Goal: Information Seeking & Learning: Learn about a topic

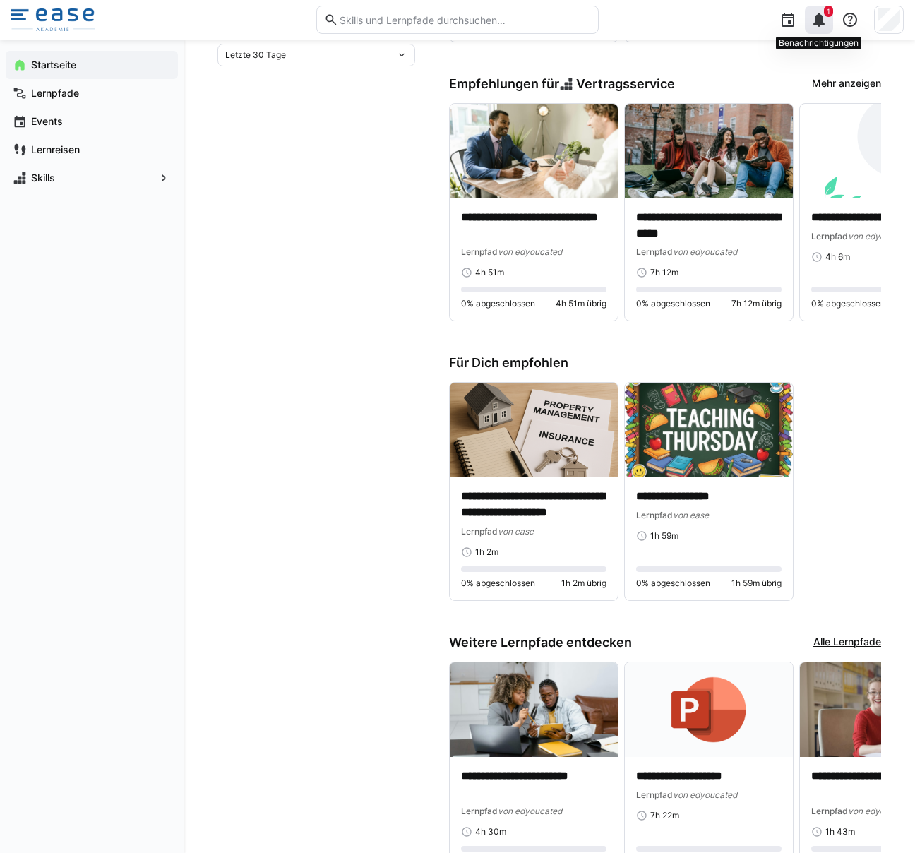
click at [812, 16] on eds-icon at bounding box center [818, 19] width 17 height 17
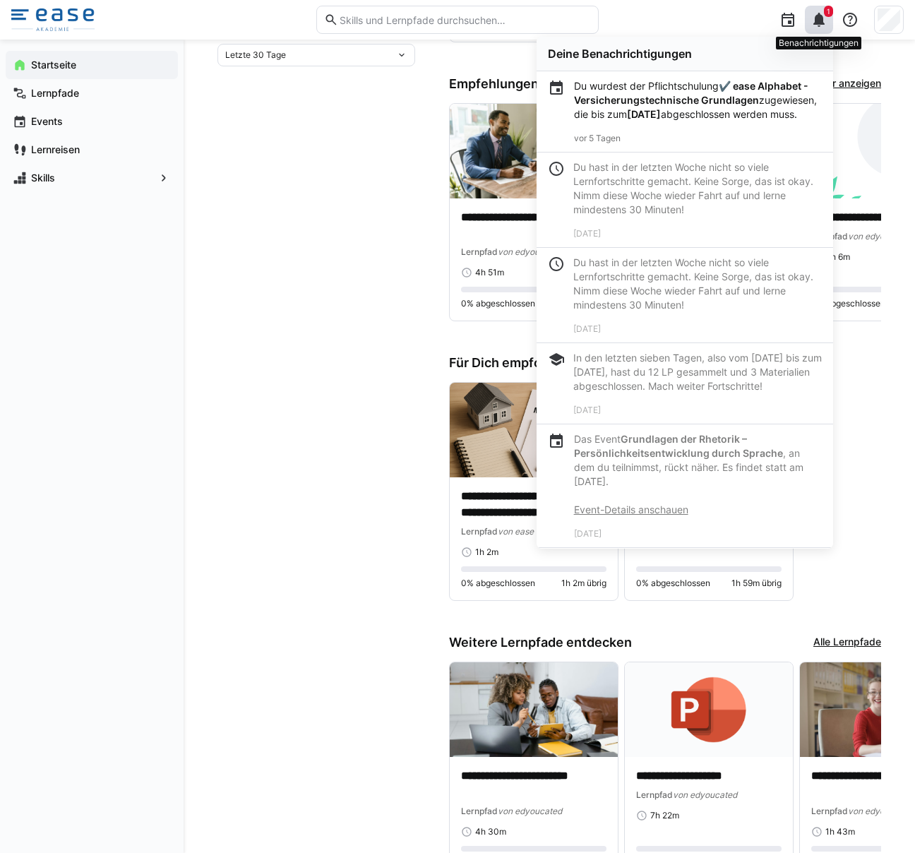
click at [823, 30] on div "1" at bounding box center [819, 20] width 28 height 28
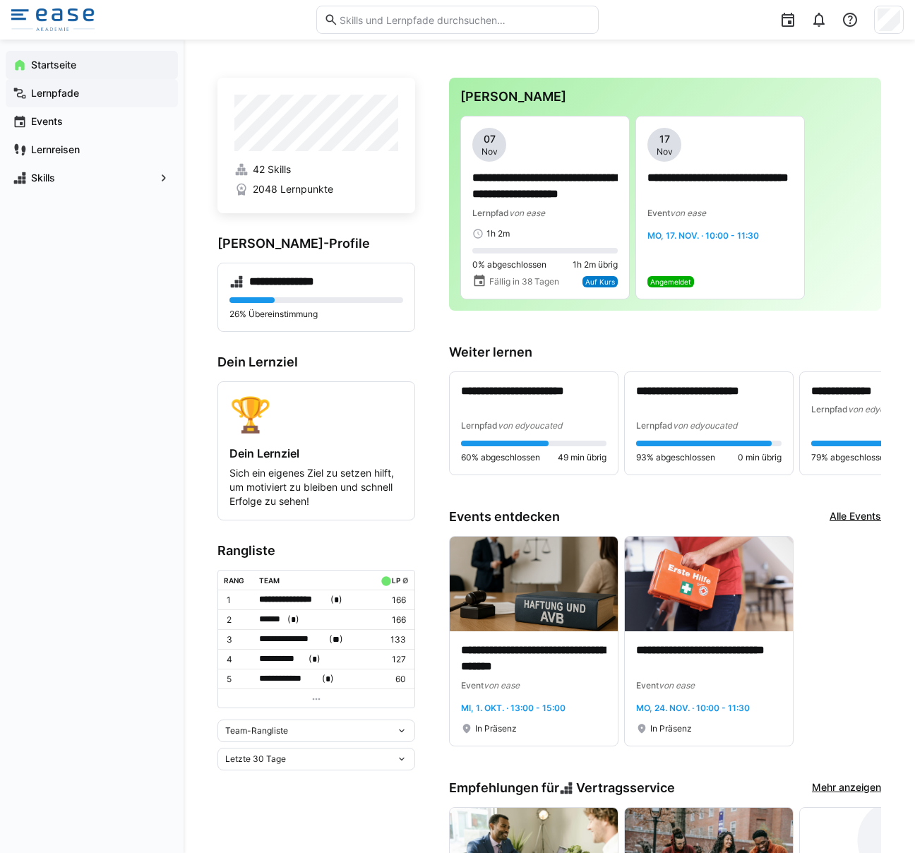
click at [0, 0] on app-navigation-label "Lernpfade" at bounding box center [0, 0] width 0 height 0
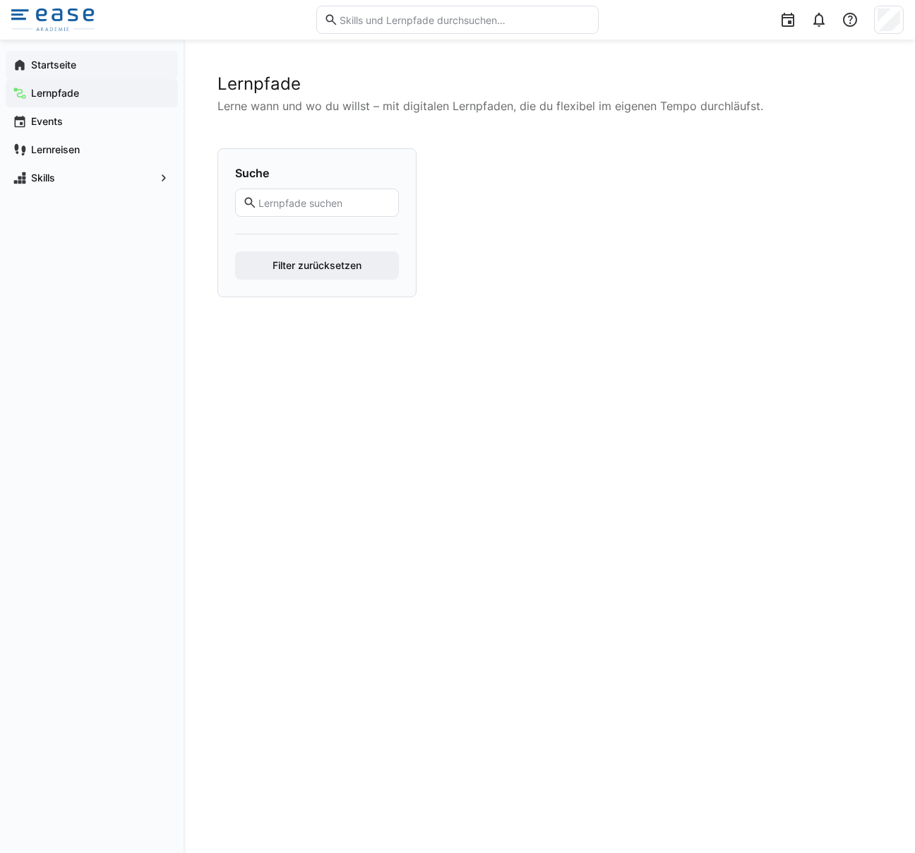
drag, startPoint x: 61, startPoint y: 68, endPoint x: 81, endPoint y: 75, distance: 21.4
click at [0, 0] on app-navigation-label "Startseite" at bounding box center [0, 0] width 0 height 0
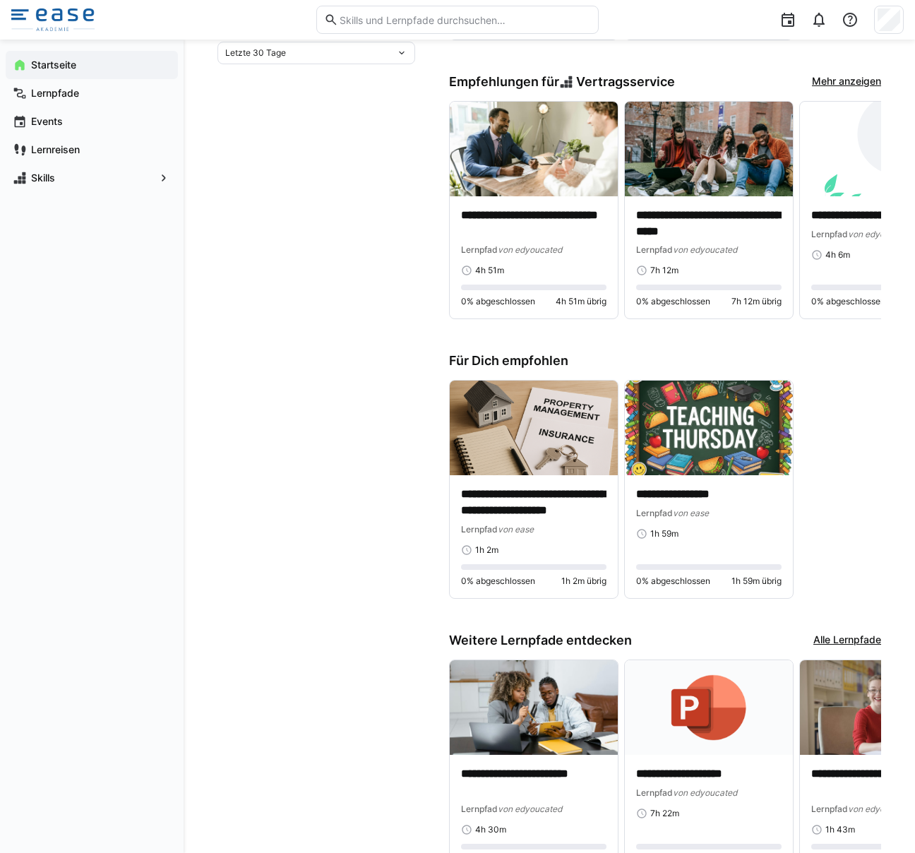
scroll to position [783, 0]
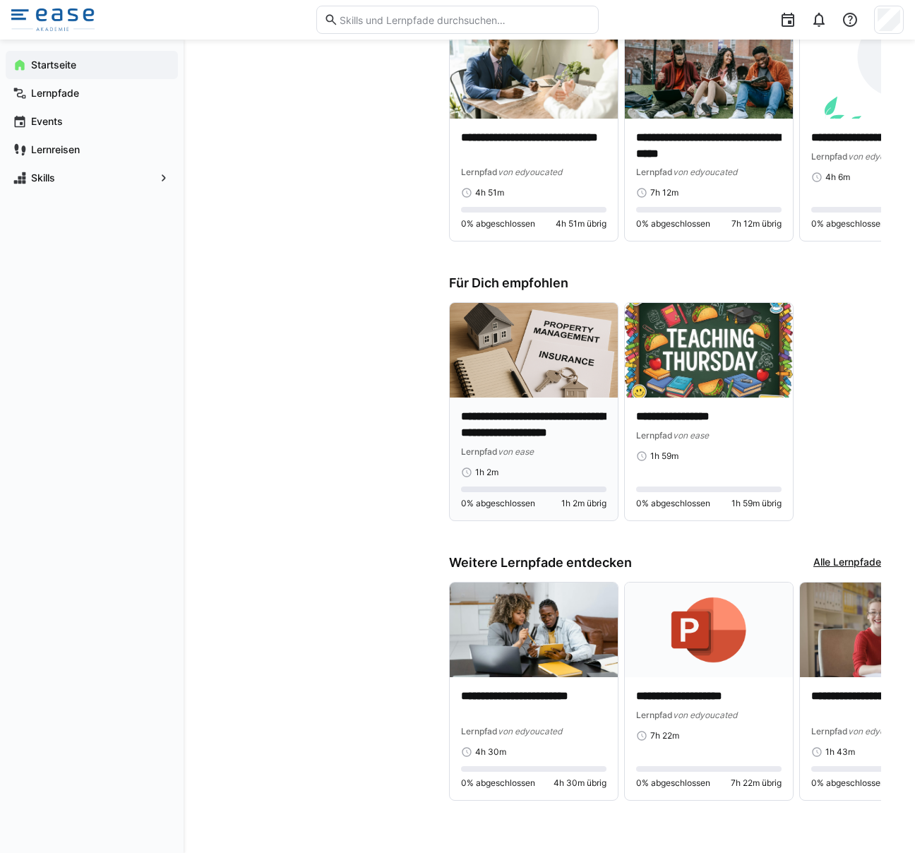
click at [544, 341] on img at bounding box center [534, 350] width 168 height 95
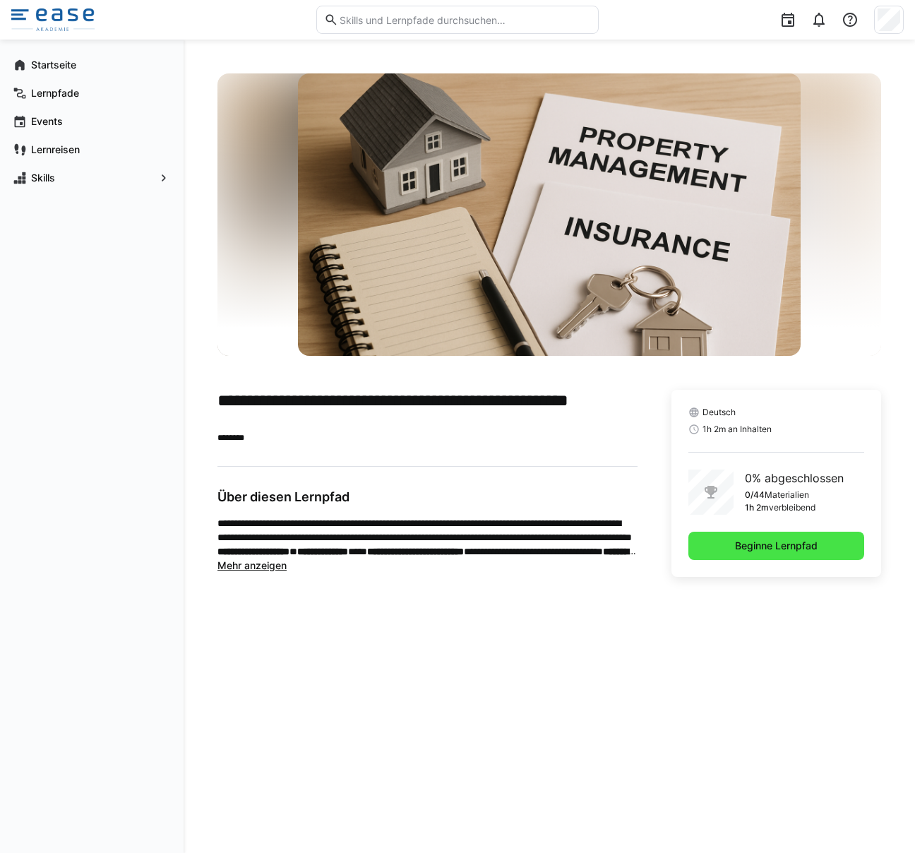
click at [795, 533] on span "Beginne Lernpfad" at bounding box center [776, 545] width 176 height 28
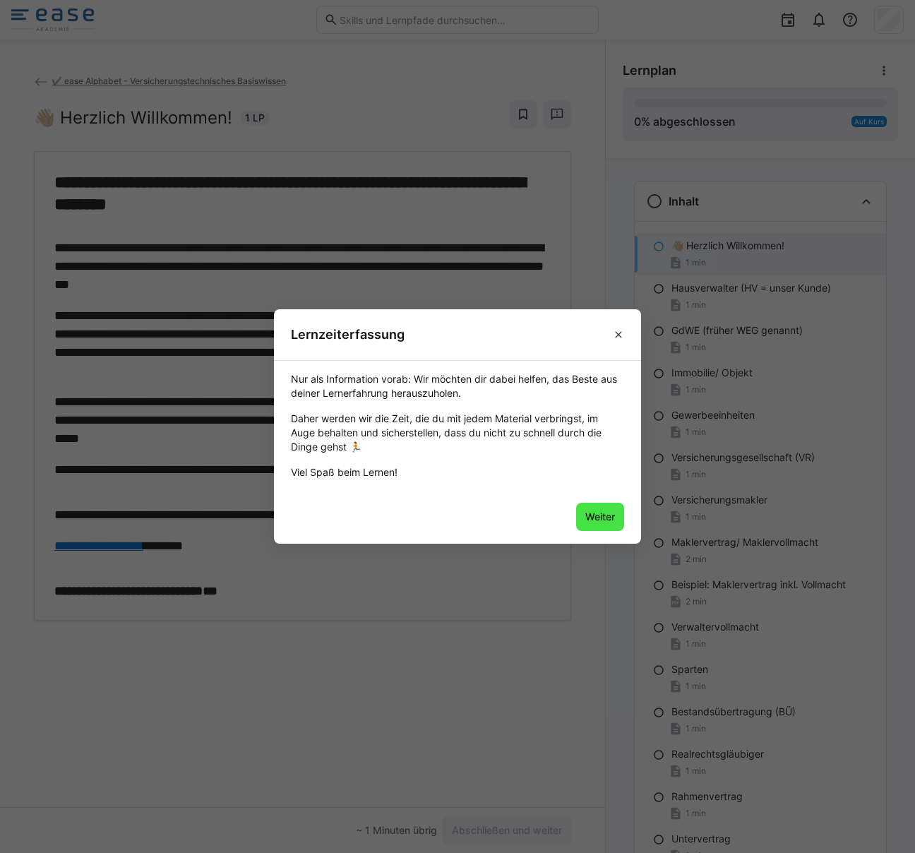
click at [606, 513] on span "Weiter" at bounding box center [600, 517] width 34 height 14
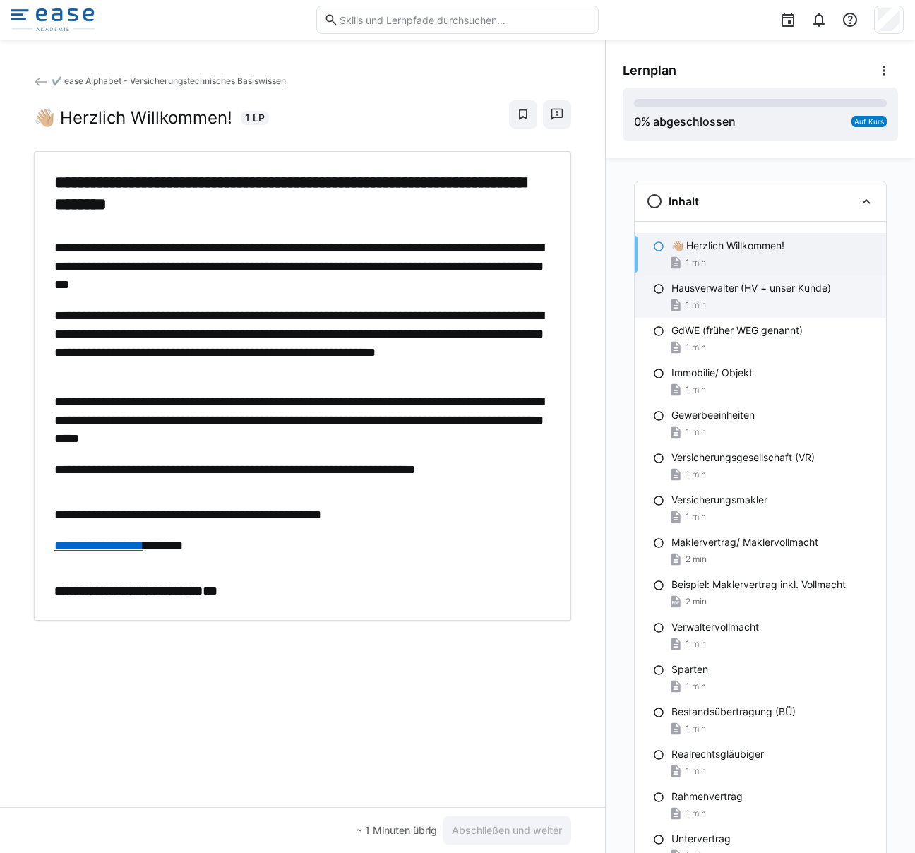
click at [762, 306] on div "1 min" at bounding box center [772, 305] width 203 height 14
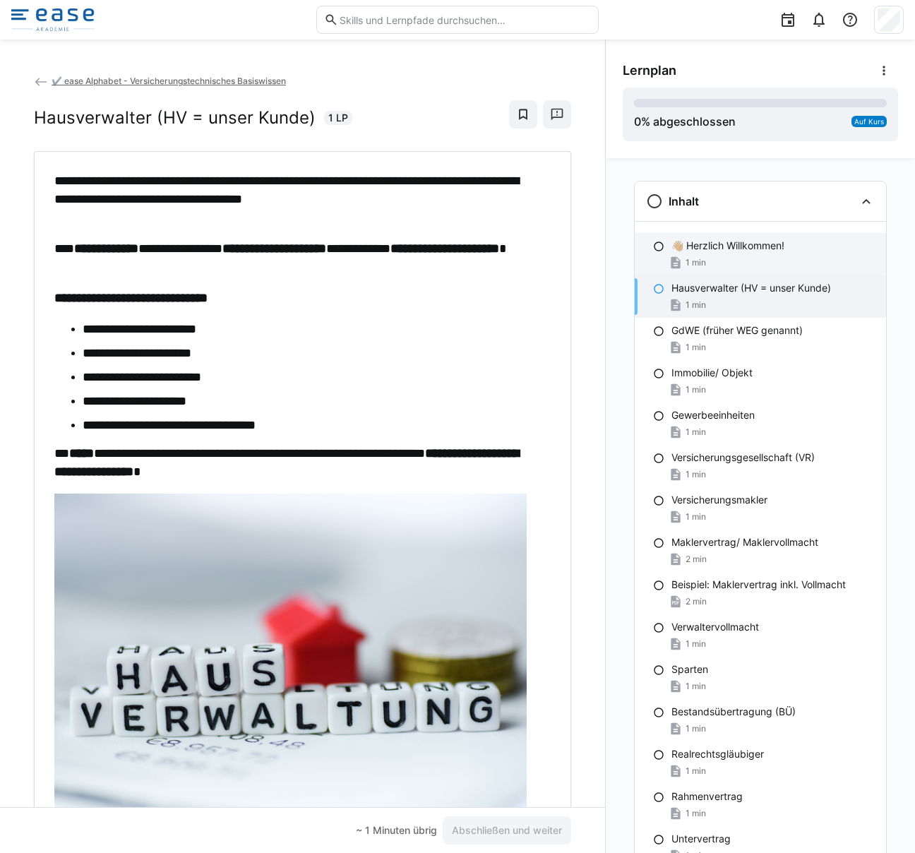
click at [754, 256] on div "1 min" at bounding box center [772, 263] width 203 height 14
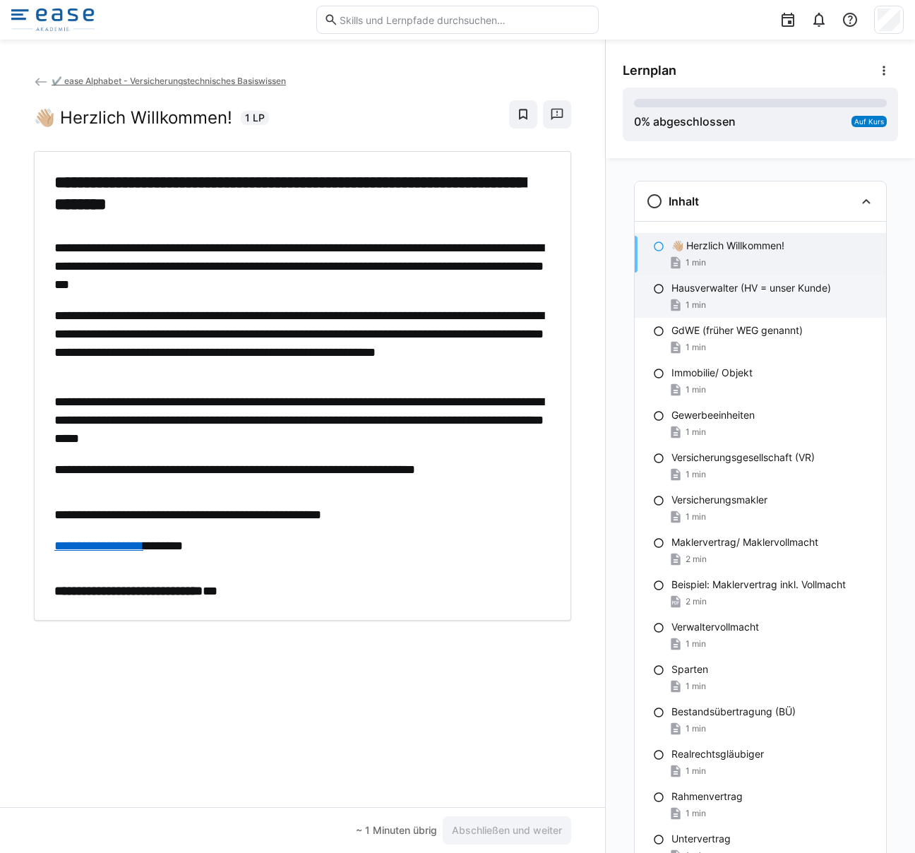
click at [707, 301] on div "1 min" at bounding box center [772, 305] width 203 height 14
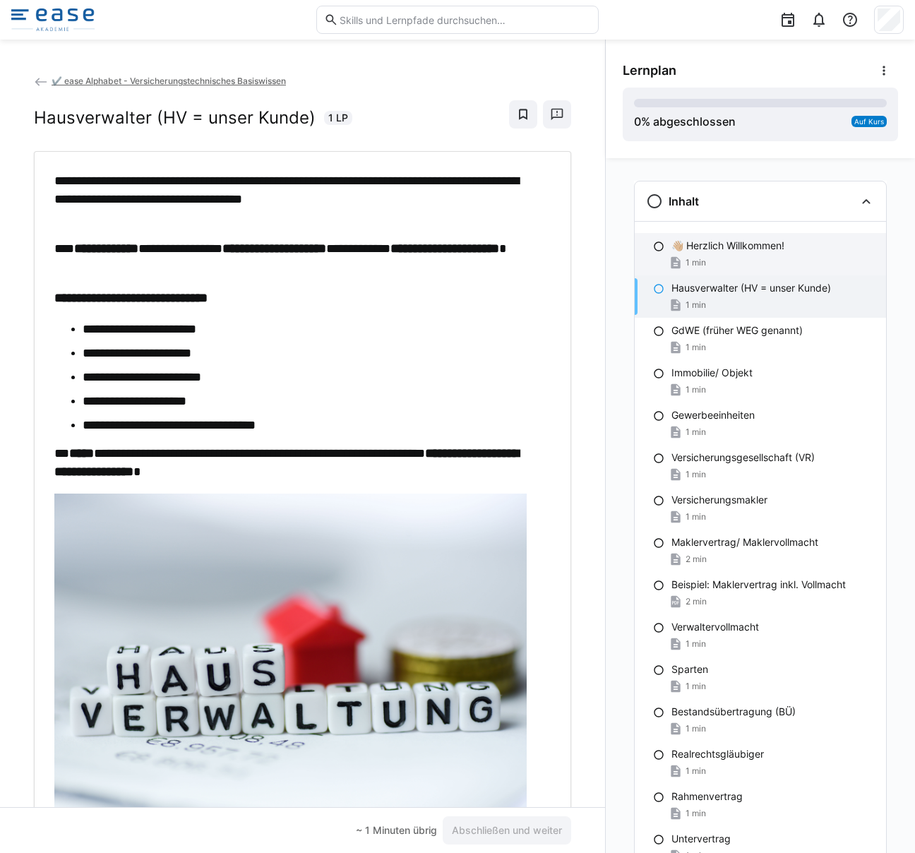
click at [747, 263] on div "1 min" at bounding box center [772, 263] width 203 height 14
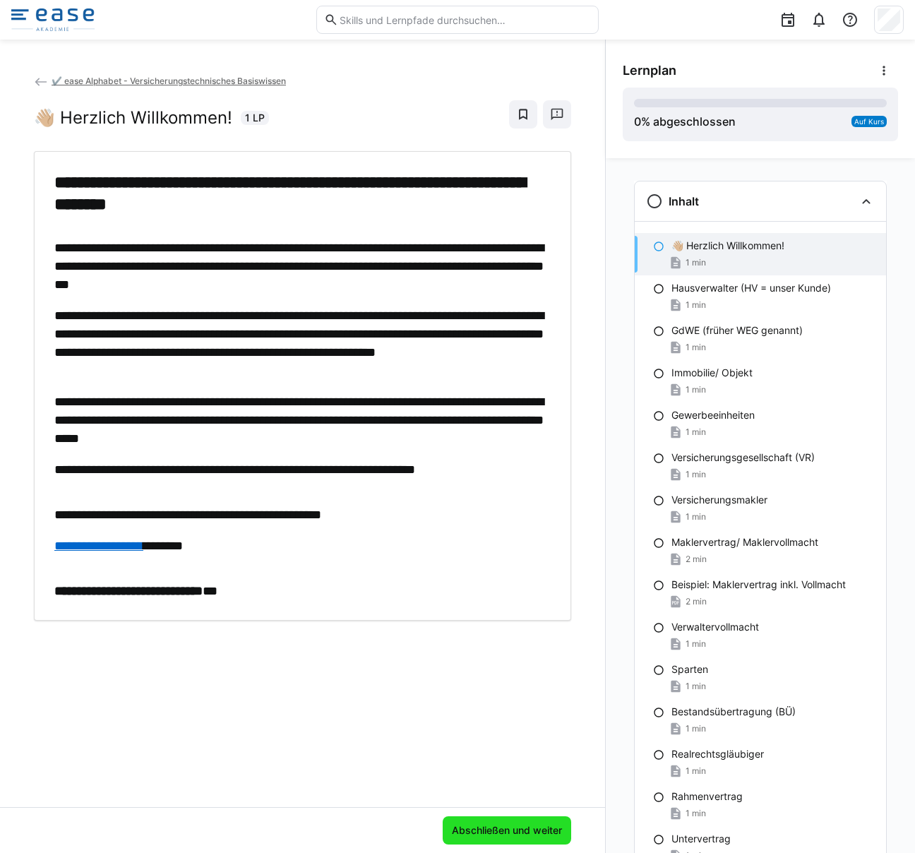
click at [455, 831] on span "Abschließen und weiter" at bounding box center [507, 830] width 114 height 14
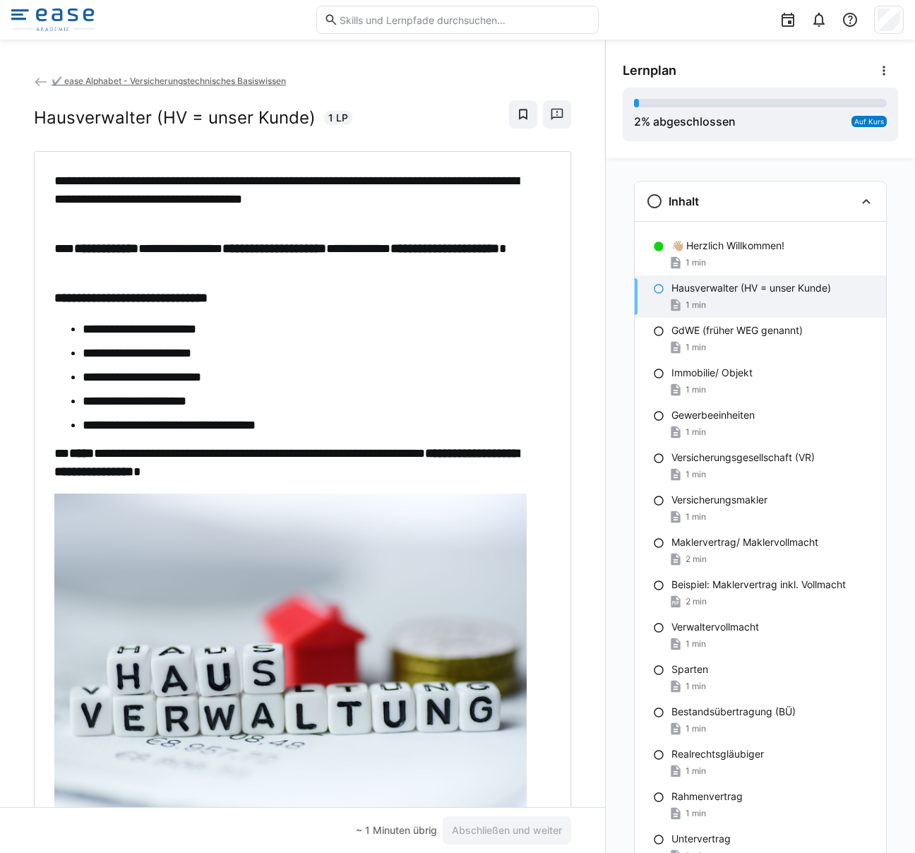
scroll to position [72, 0]
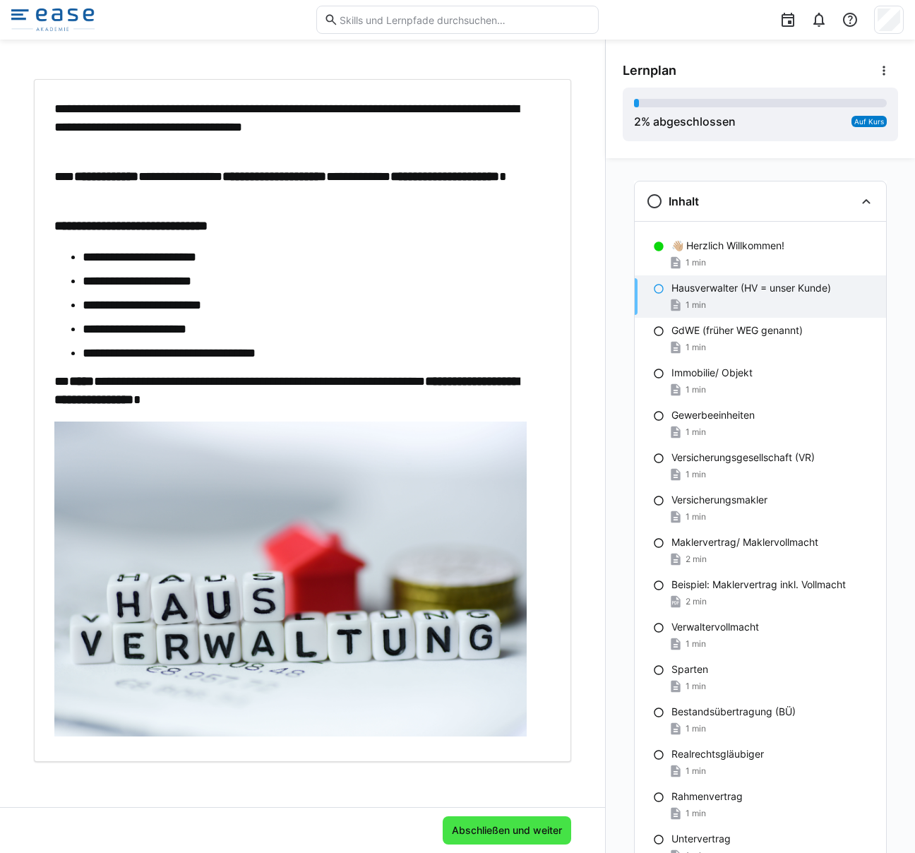
click at [487, 829] on span "Abschließen und weiter" at bounding box center [507, 830] width 114 height 14
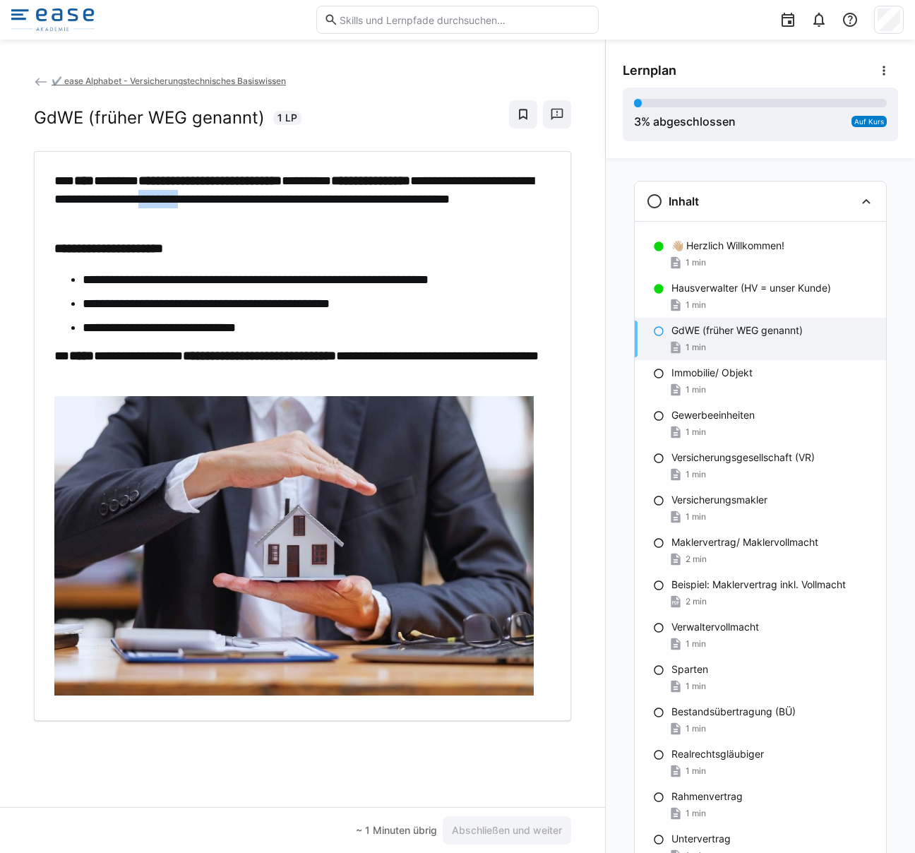
drag, startPoint x: 332, startPoint y: 200, endPoint x: 365, endPoint y: 212, distance: 34.6
click at [363, 210] on p "**********" at bounding box center [298, 199] width 489 height 55
click at [366, 212] on p "**********" at bounding box center [298, 199] width 489 height 55
click at [230, 281] on li "**********" at bounding box center [313, 279] width 461 height 18
click at [486, 828] on span "Abschließen und weiter" at bounding box center [507, 830] width 114 height 14
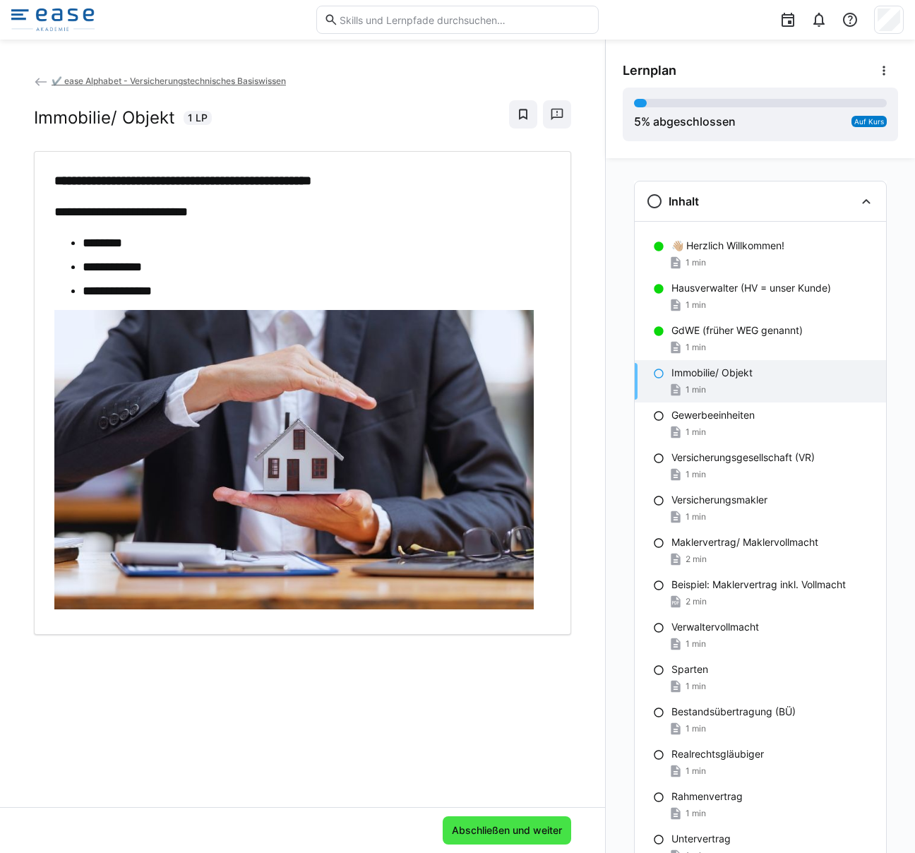
click at [477, 840] on span "Abschließen und weiter" at bounding box center [507, 830] width 128 height 28
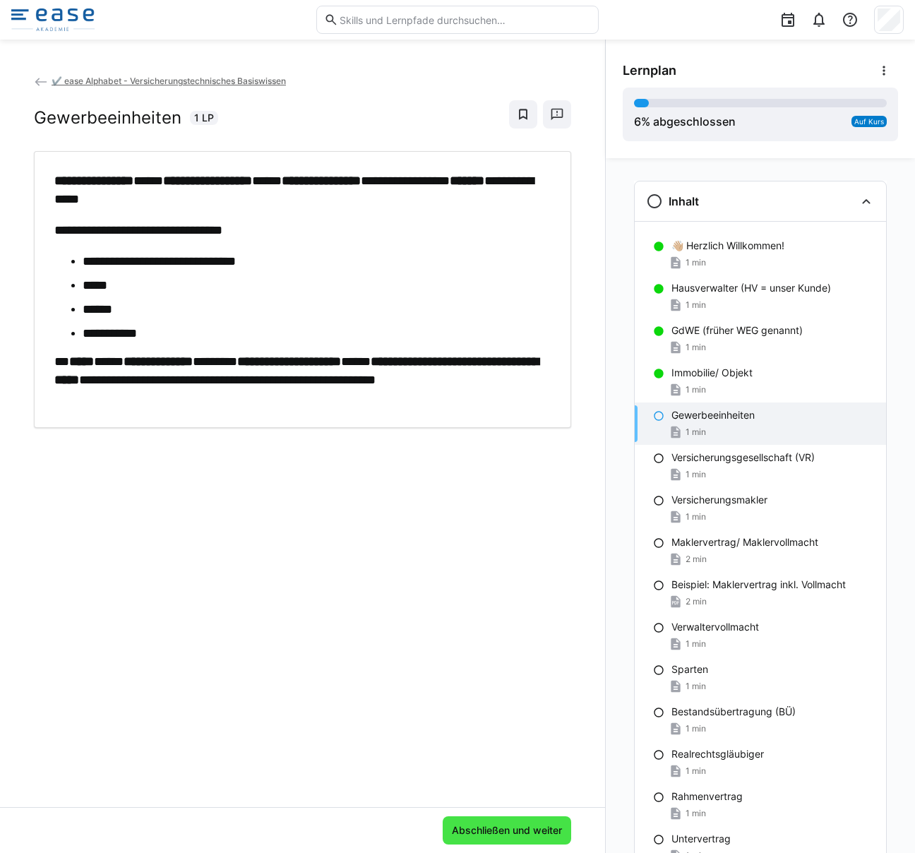
click at [488, 821] on span "Abschließen und weiter" at bounding box center [507, 830] width 128 height 28
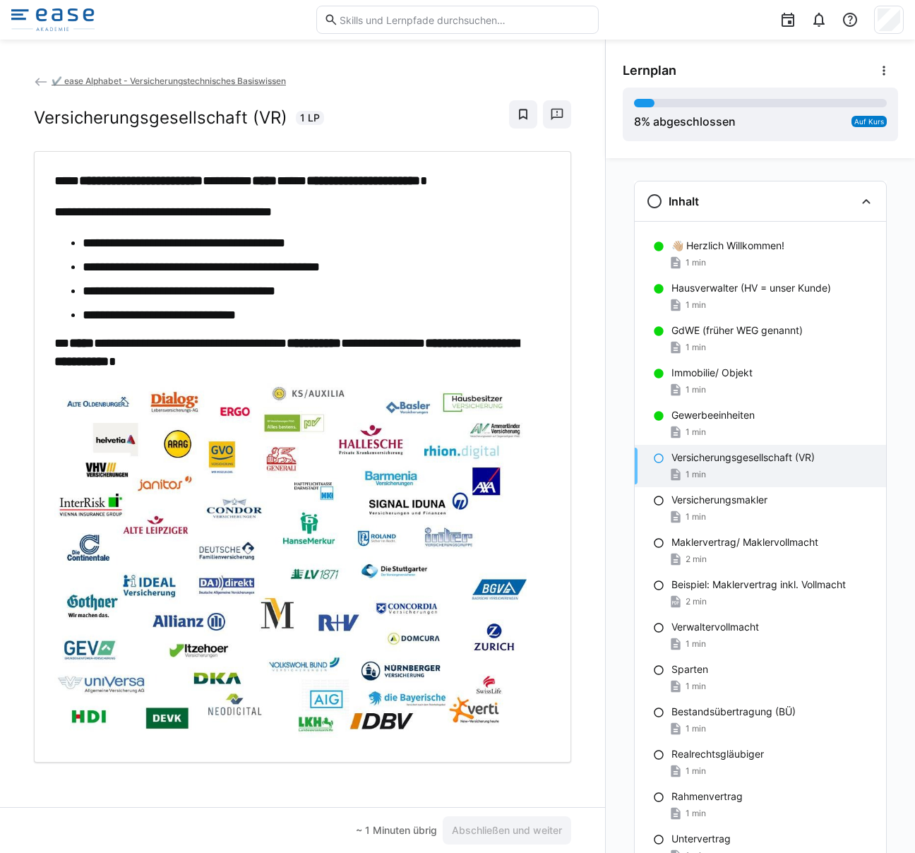
scroll to position [1, 0]
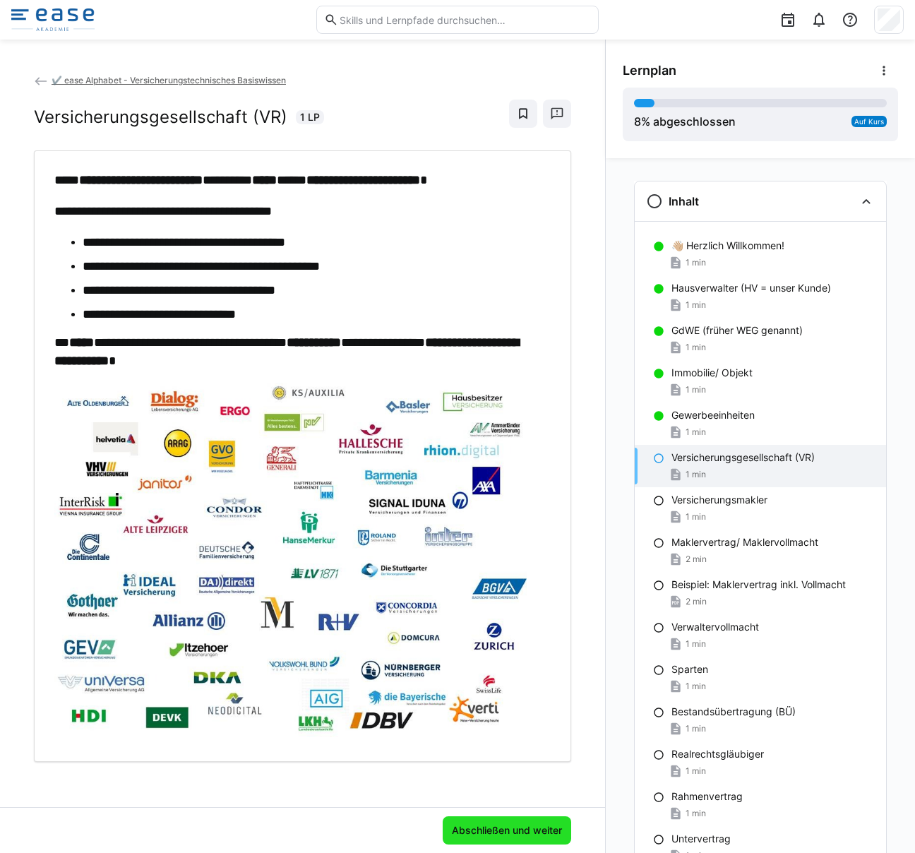
click at [529, 831] on span "Abschließen und weiter" at bounding box center [507, 830] width 114 height 14
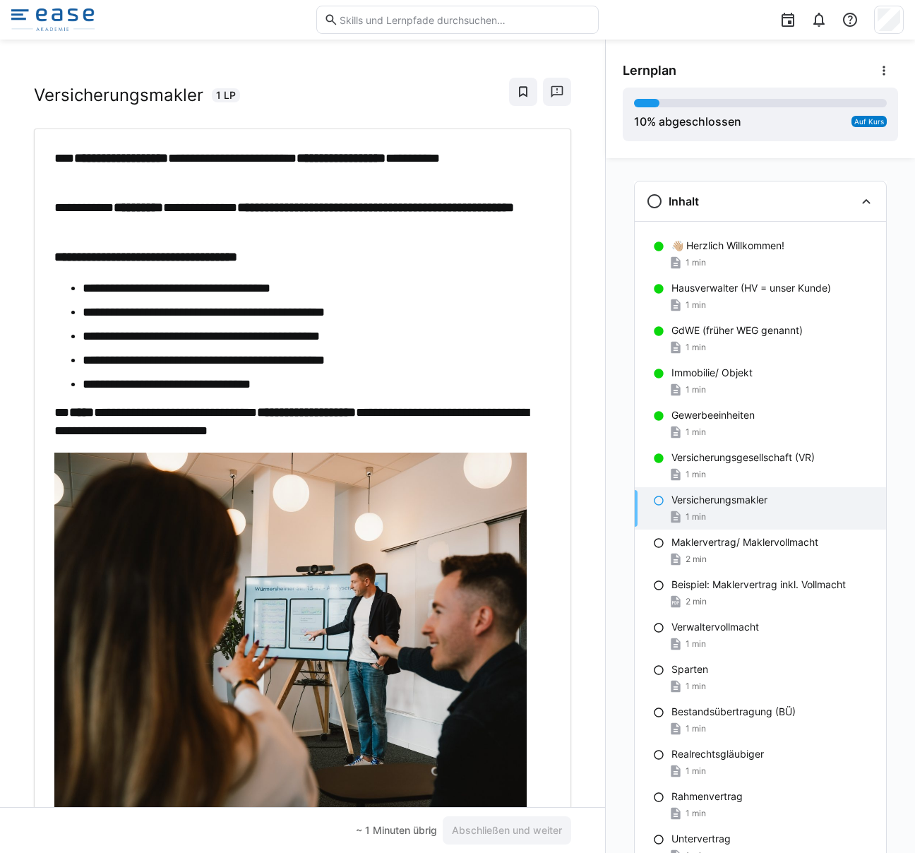
scroll to position [0, 0]
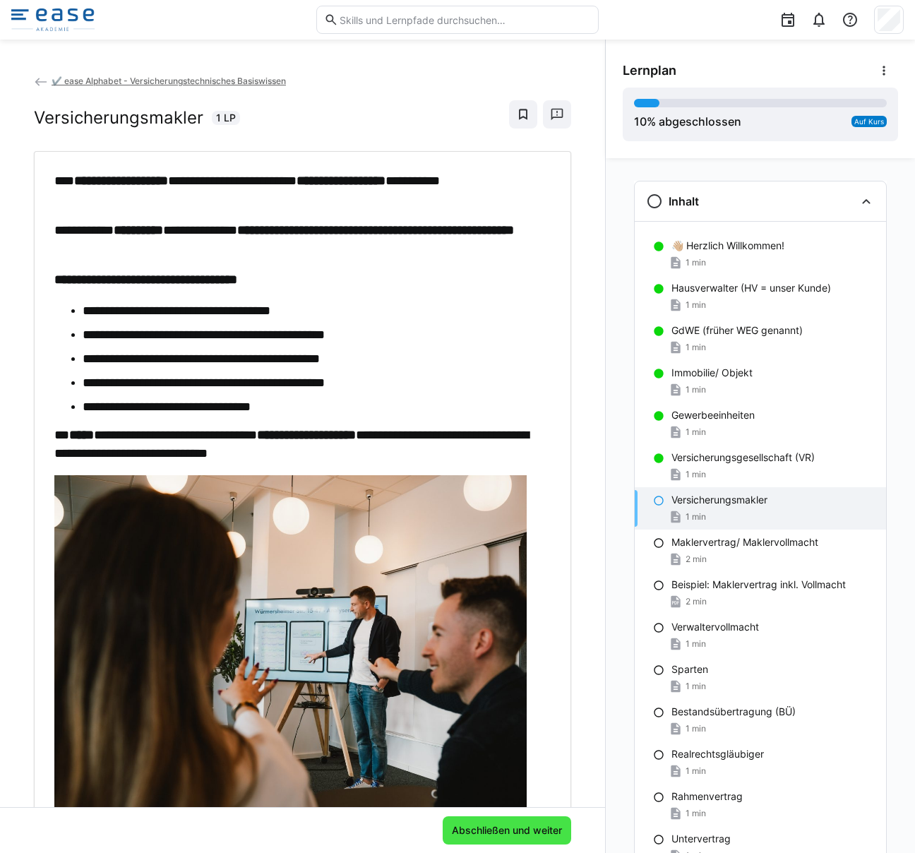
click at [498, 835] on span "Abschließen und weiter" at bounding box center [507, 830] width 114 height 14
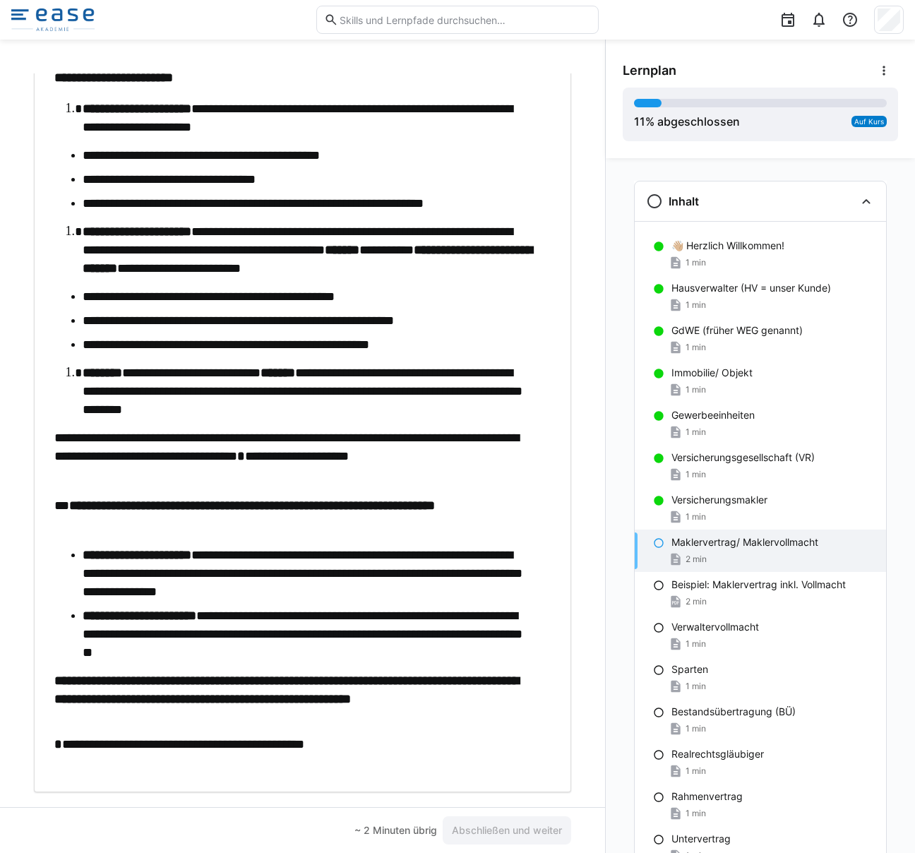
scroll to position [190, 0]
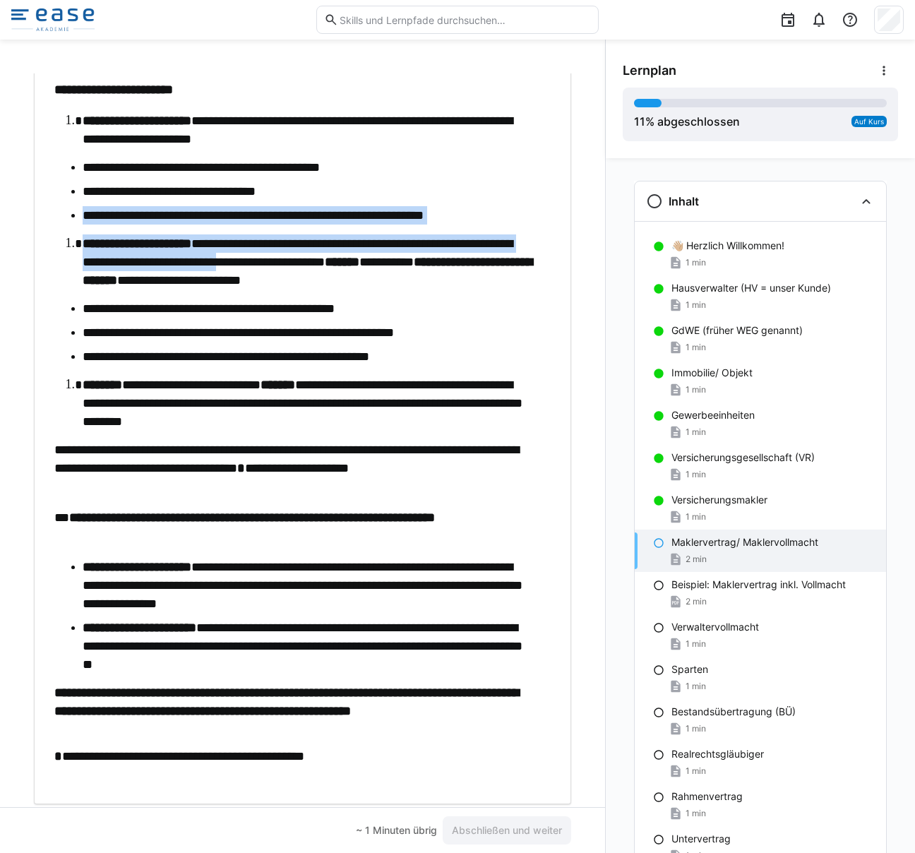
drag, startPoint x: 97, startPoint y: 200, endPoint x: 341, endPoint y: 267, distance: 253.3
click at [341, 267] on div "**********" at bounding box center [295, 383] width 482 height 802
click at [341, 267] on li "**********" at bounding box center [310, 261] width 454 height 55
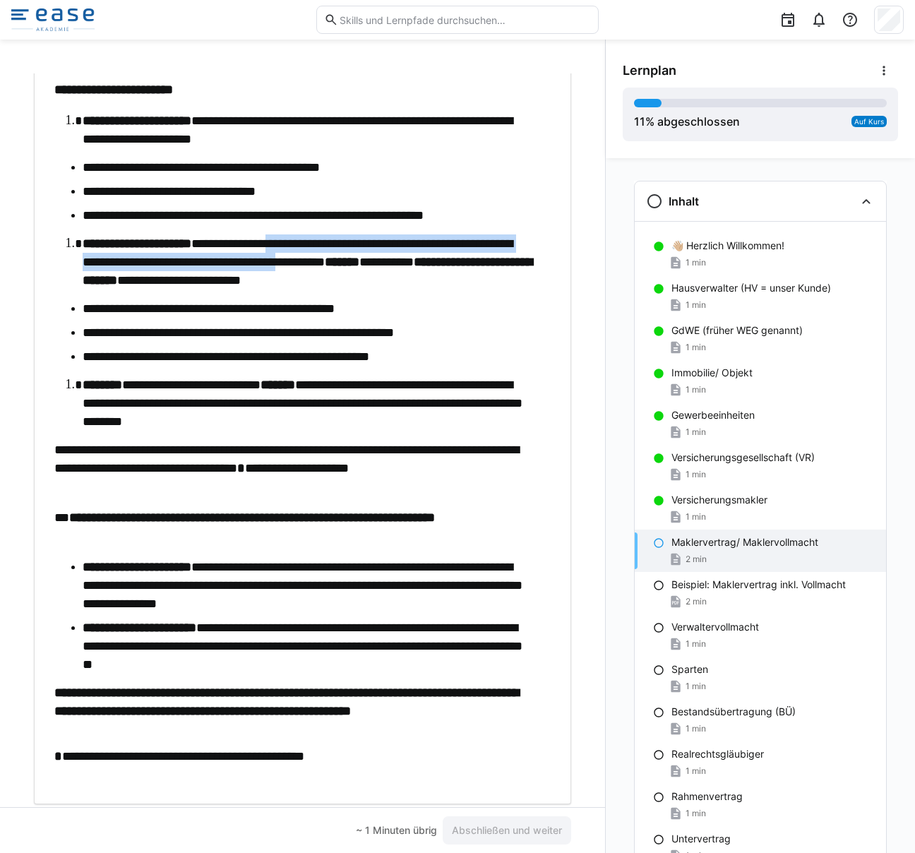
drag, startPoint x: 312, startPoint y: 247, endPoint x: 422, endPoint y: 270, distance: 112.5
click at [418, 267] on li "**********" at bounding box center [310, 261] width 454 height 55
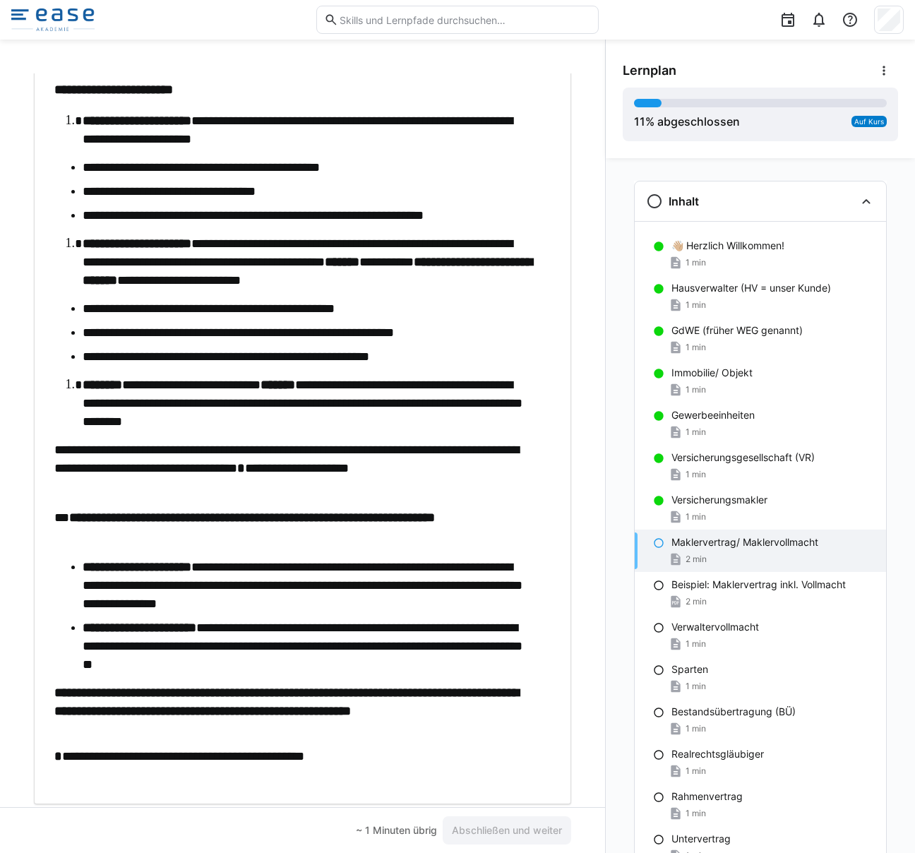
click at [431, 277] on li "**********" at bounding box center [310, 261] width 454 height 55
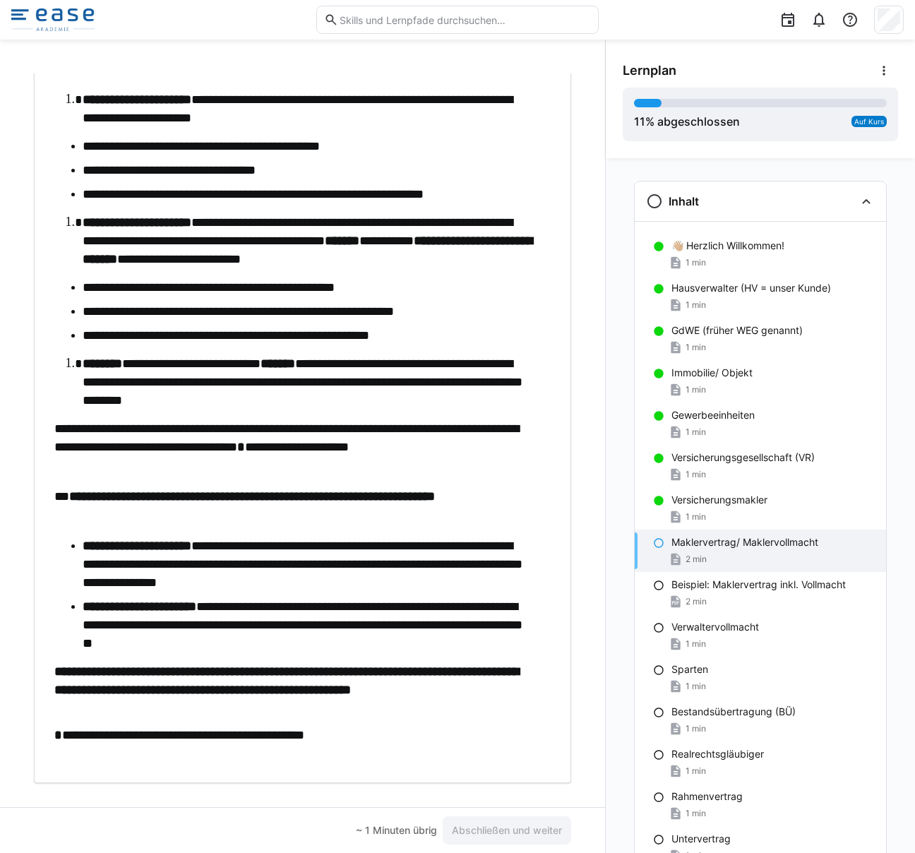
scroll to position [224, 0]
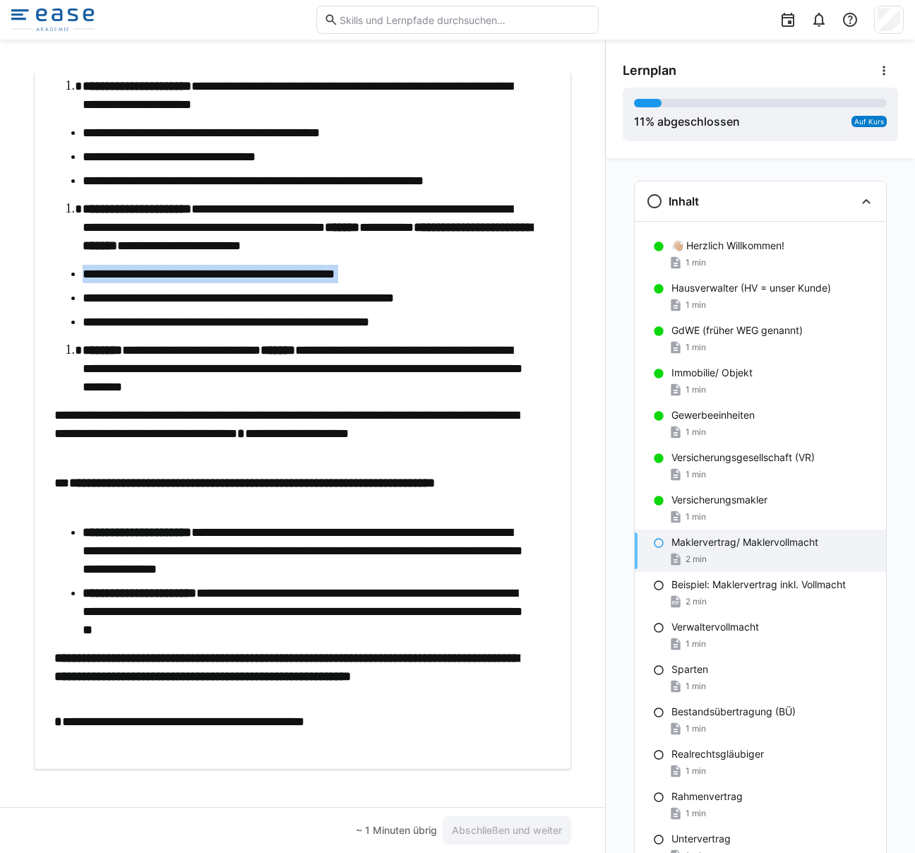
drag, startPoint x: 85, startPoint y: 280, endPoint x: 208, endPoint y: 286, distance: 123.0
click at [208, 286] on ul "**********" at bounding box center [295, 298] width 482 height 66
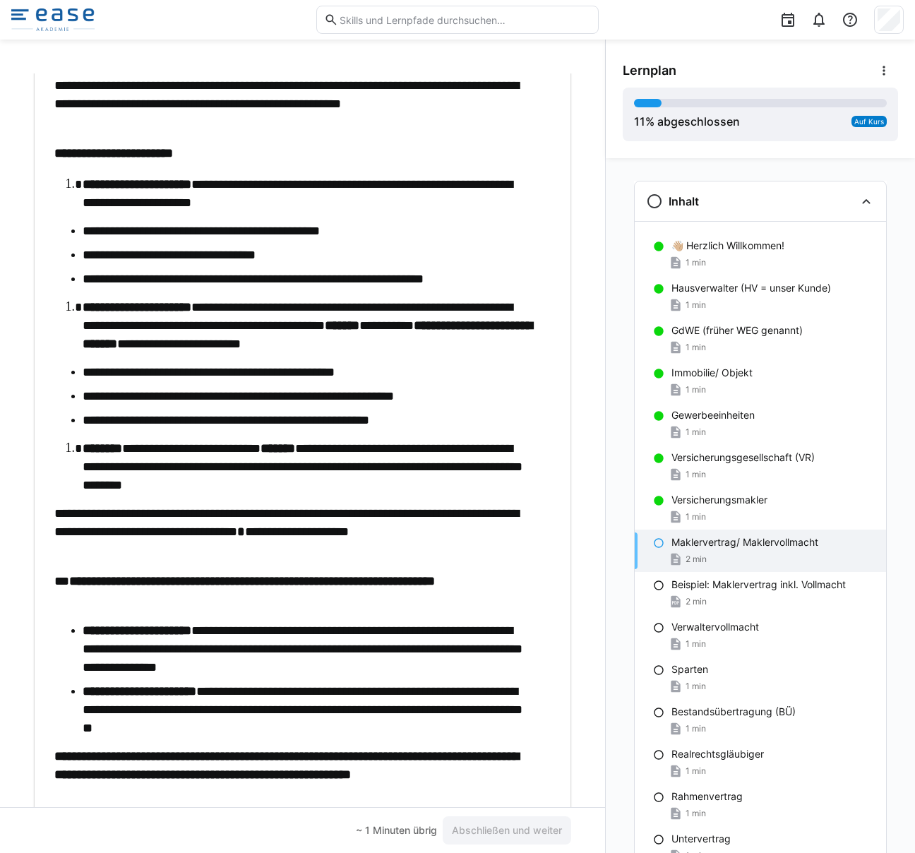
scroll to position [232, 0]
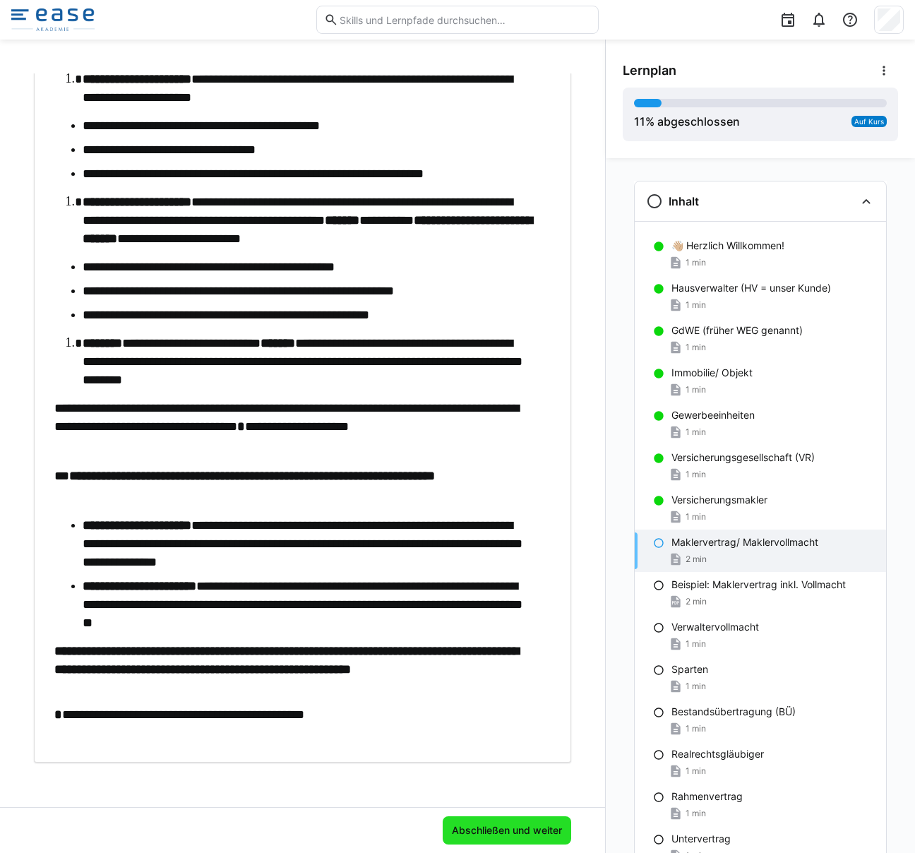
click at [469, 829] on span "Abschließen und weiter" at bounding box center [507, 830] width 114 height 14
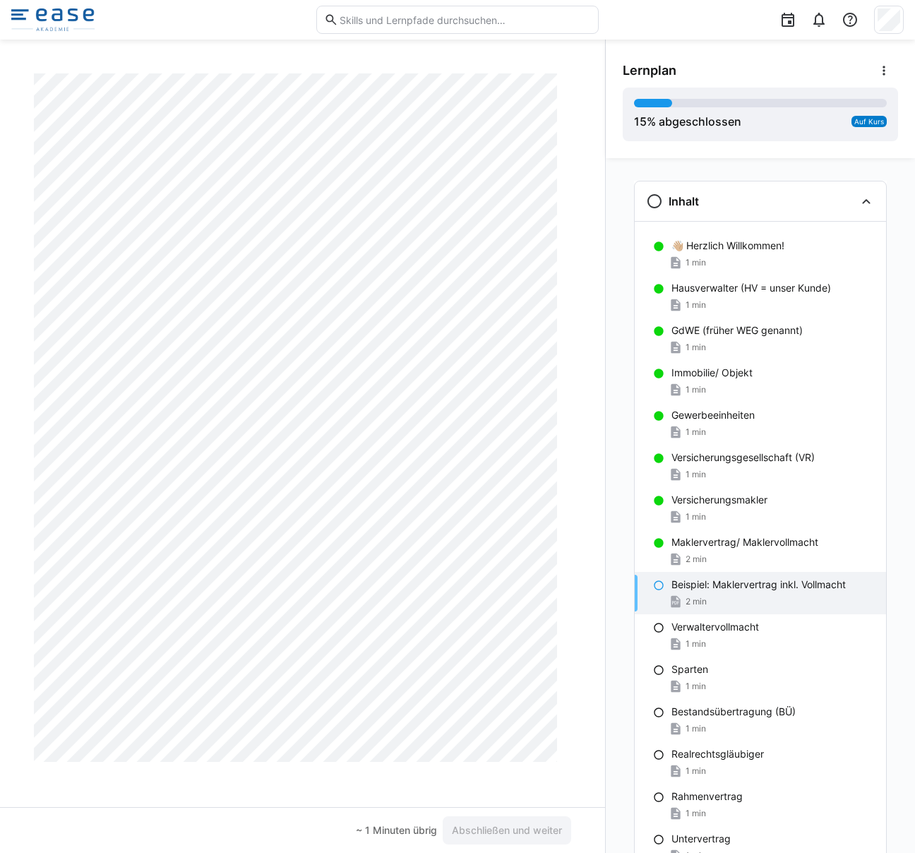
scroll to position [6052, 0]
click at [490, 829] on span "Abschließen und weiter" at bounding box center [507, 830] width 114 height 14
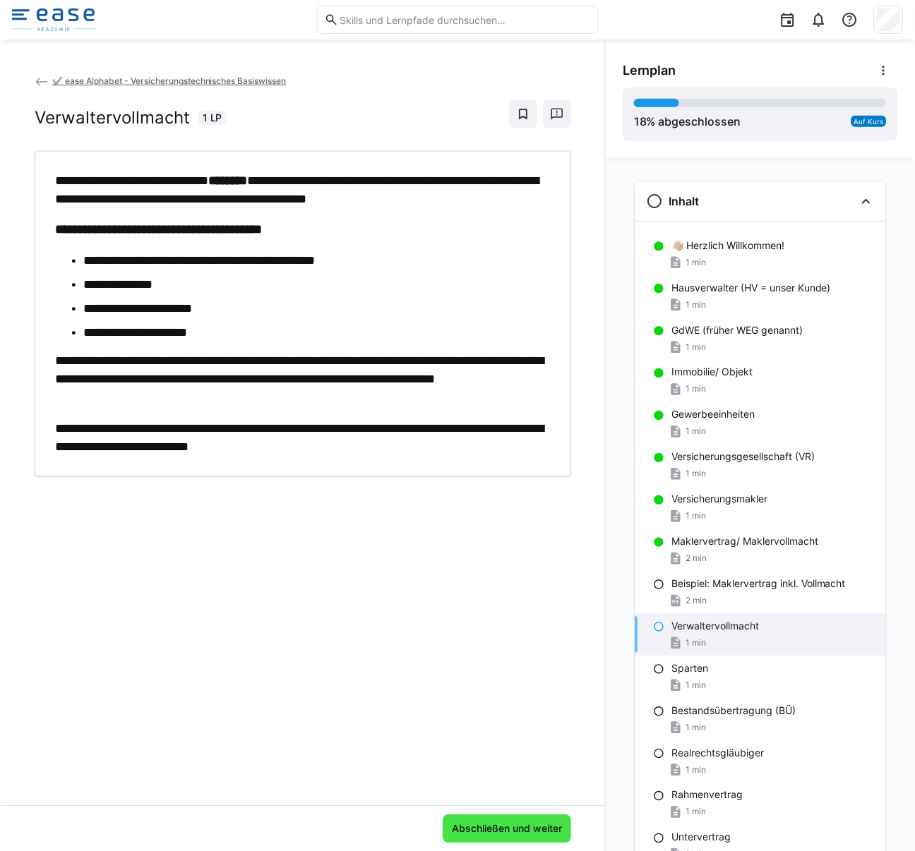
scroll to position [0, 0]
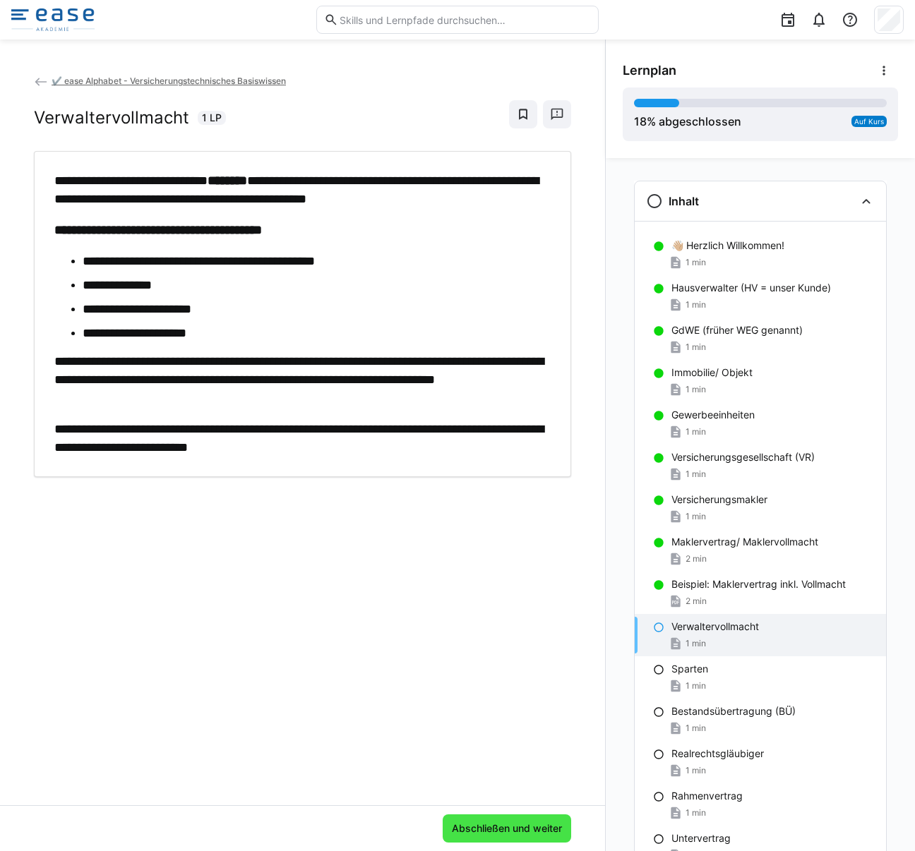
click at [483, 834] on span "Abschließen und weiter" at bounding box center [507, 829] width 114 height 14
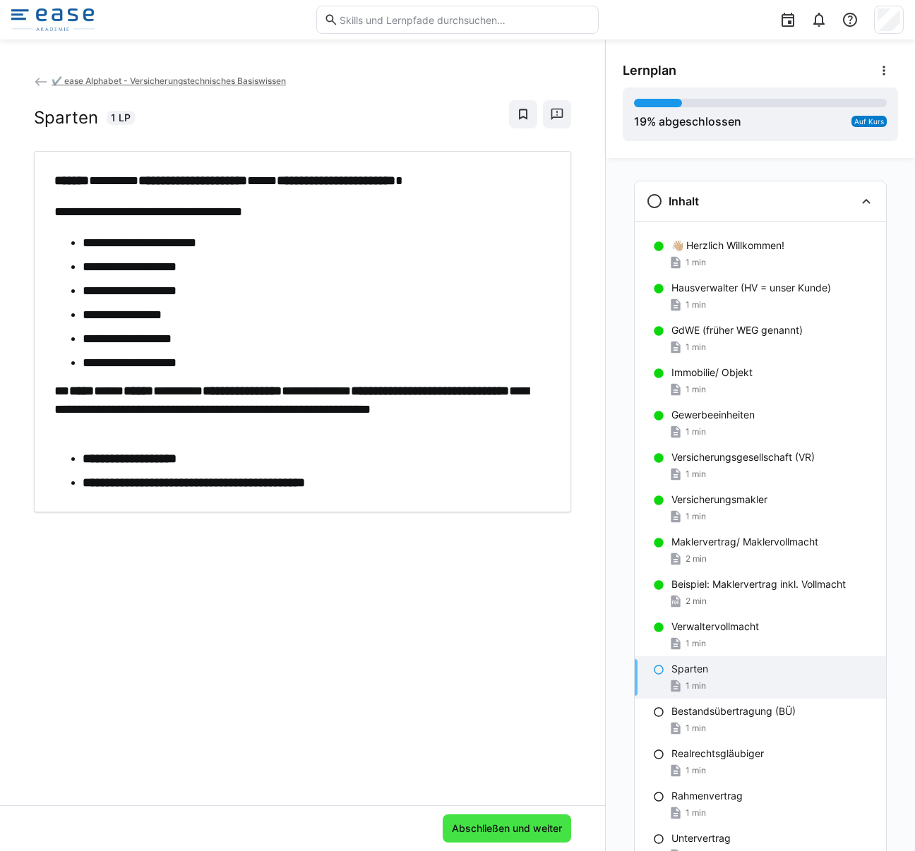
click at [550, 827] on span "Abschließen und weiter" at bounding box center [507, 829] width 114 height 14
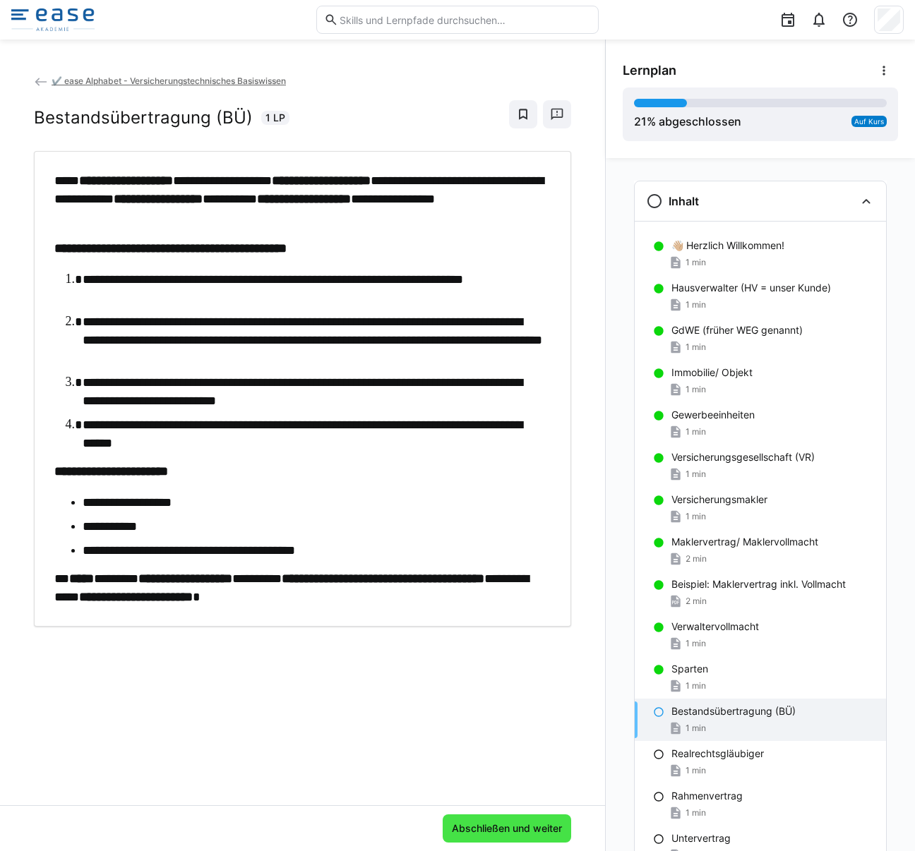
click at [504, 834] on span "Abschließen und weiter" at bounding box center [507, 829] width 114 height 14
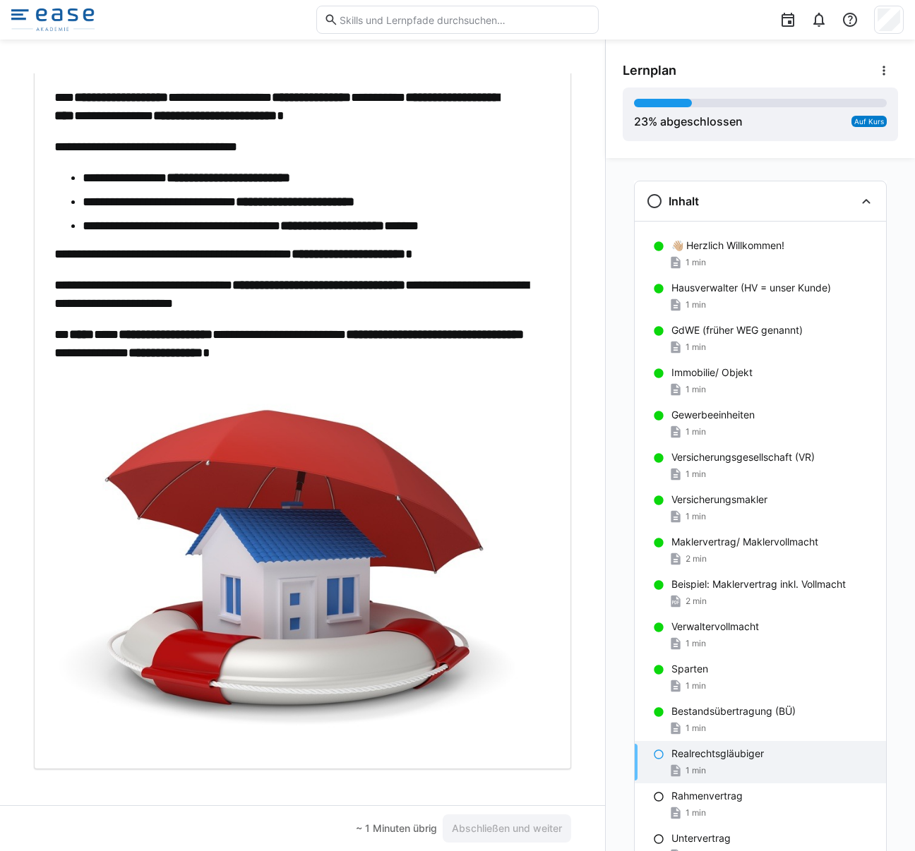
scroll to position [92, 0]
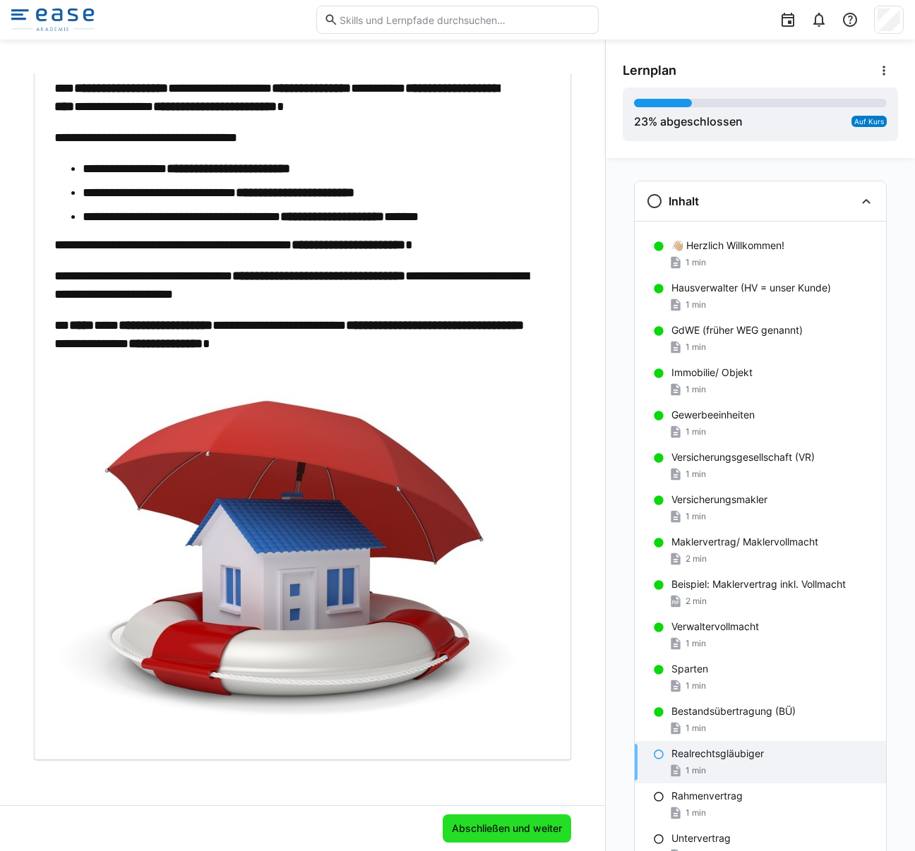
click at [469, 835] on span "Abschließen und weiter" at bounding box center [507, 829] width 114 height 14
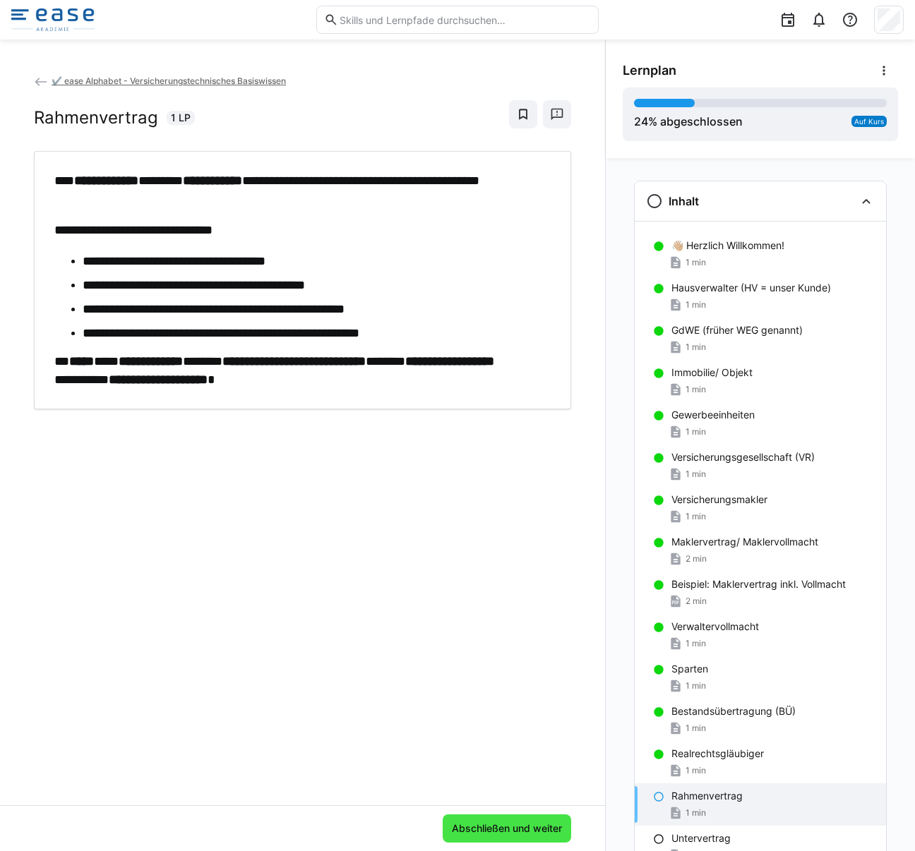
click at [522, 824] on span "Abschließen und weiter" at bounding box center [507, 829] width 114 height 14
